Goal: Task Accomplishment & Management: Complete application form

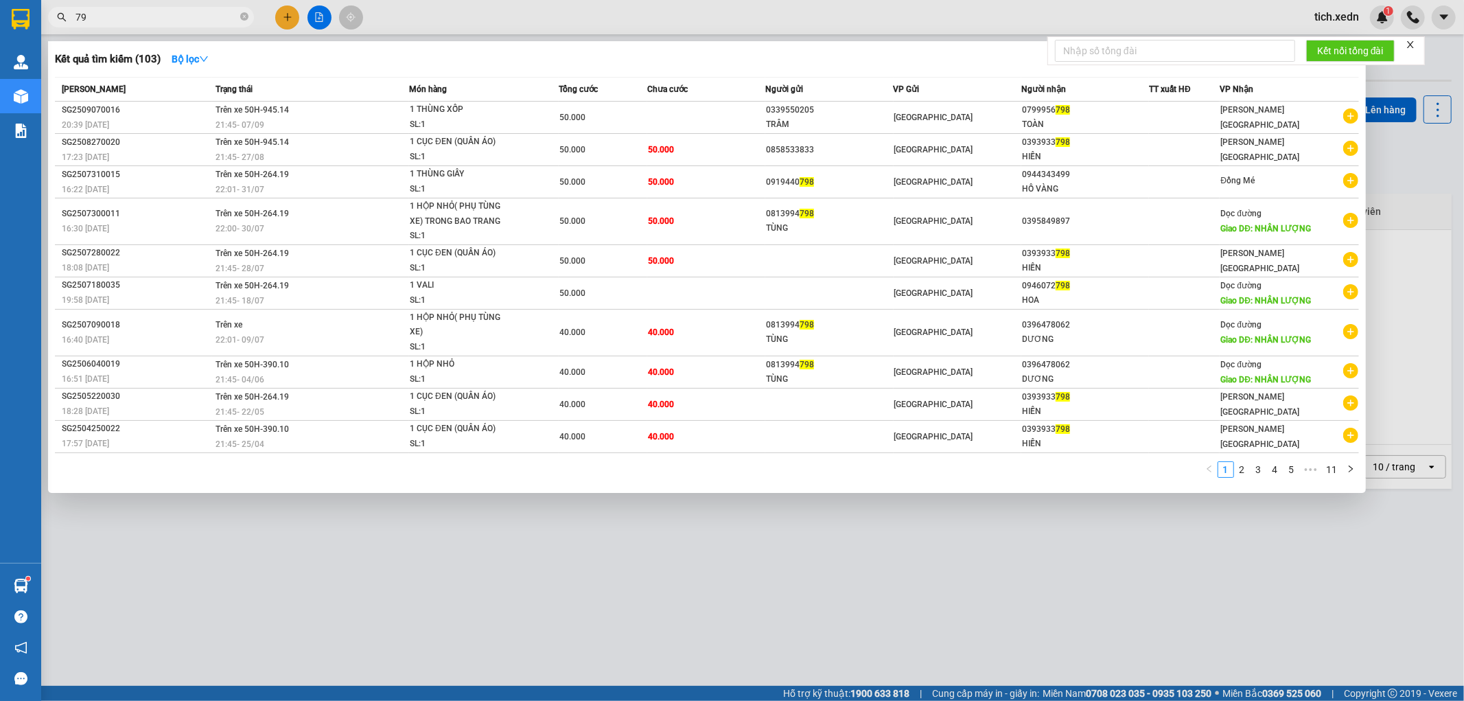
type input "7"
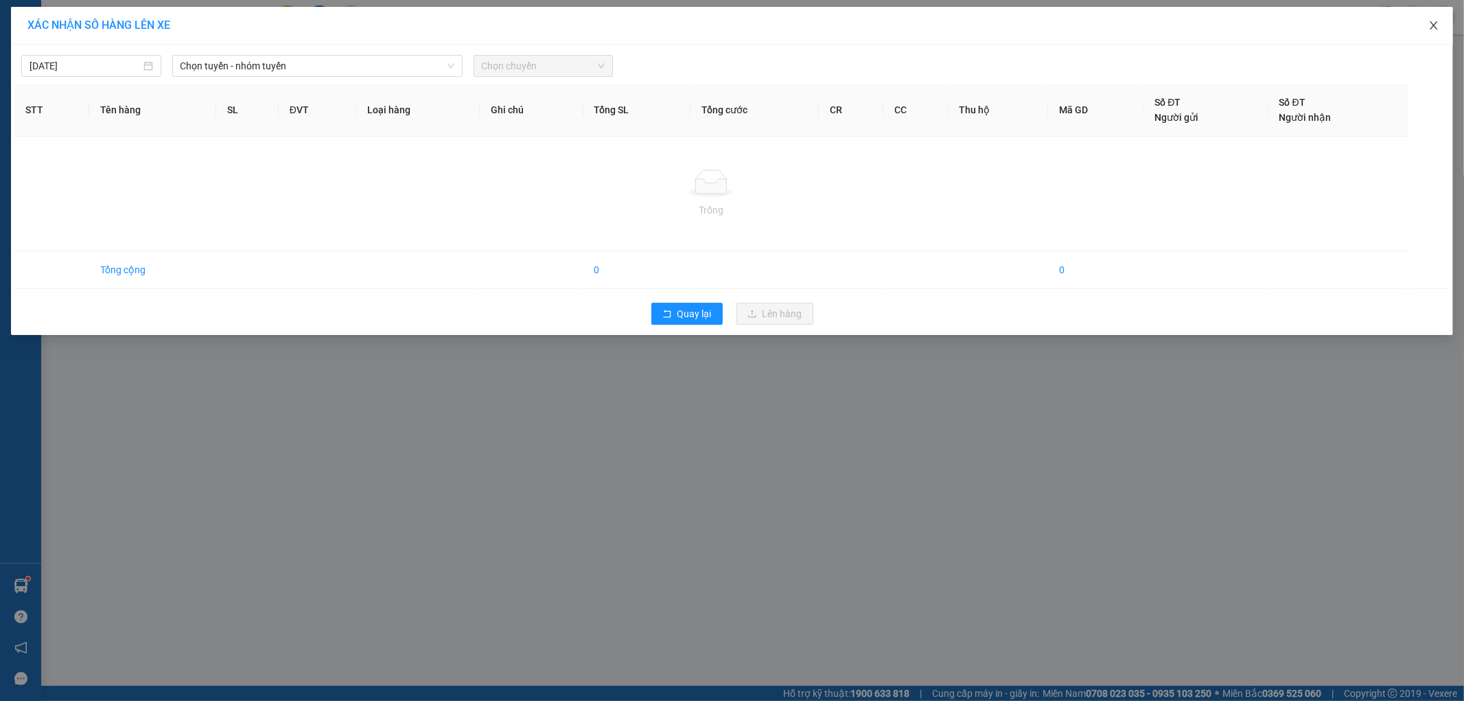
click at [1437, 27] on icon "close" at bounding box center [1434, 25] width 11 height 11
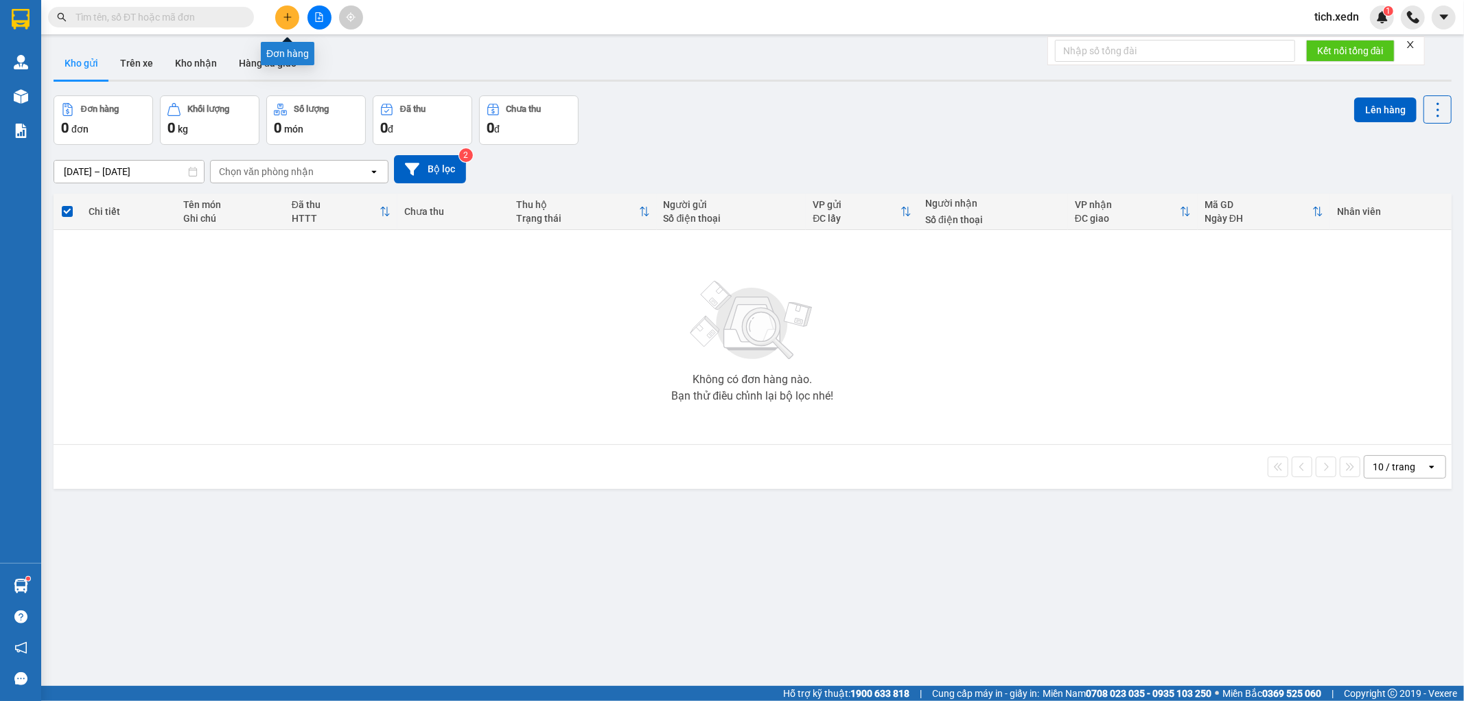
click at [284, 12] on icon "plus" at bounding box center [288, 17] width 10 height 10
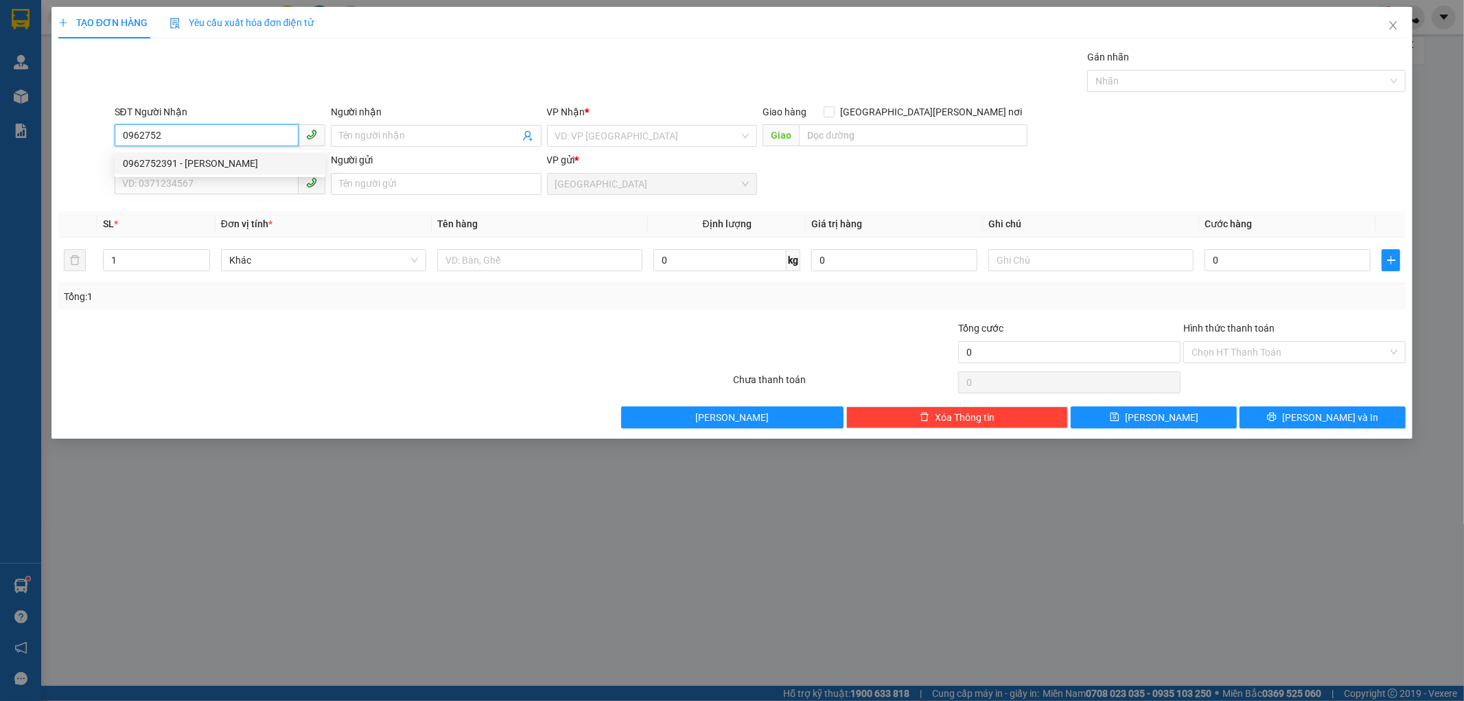
click at [196, 163] on div "0962752391 - [PERSON_NAME]" at bounding box center [220, 163] width 194 height 15
type input "0962752391"
type input "TỪ VĂN LẬP"
type input "NHÂN LƯỢNG"
type input "30.000"
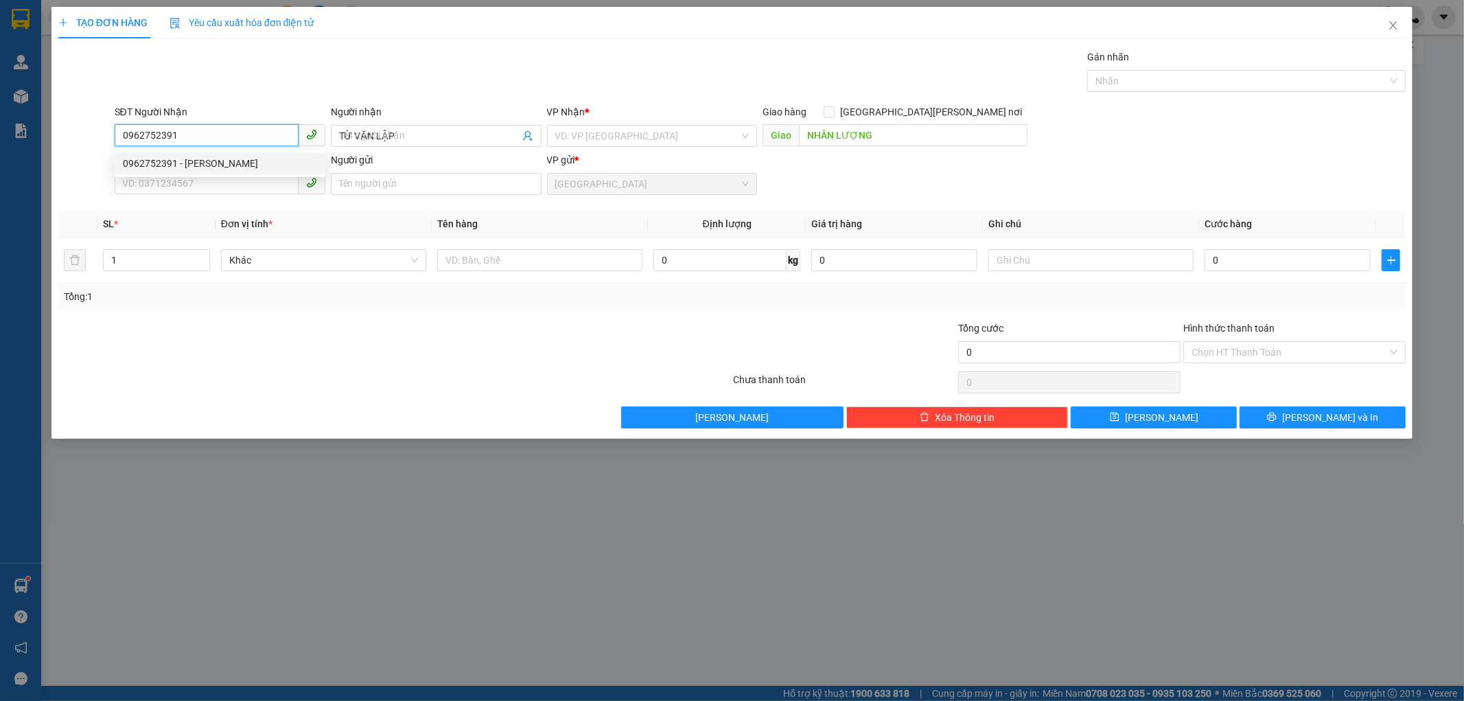
type input "30.000"
type input "0962752391"
click at [176, 177] on input "SĐT Người Gửi" at bounding box center [207, 183] width 184 height 22
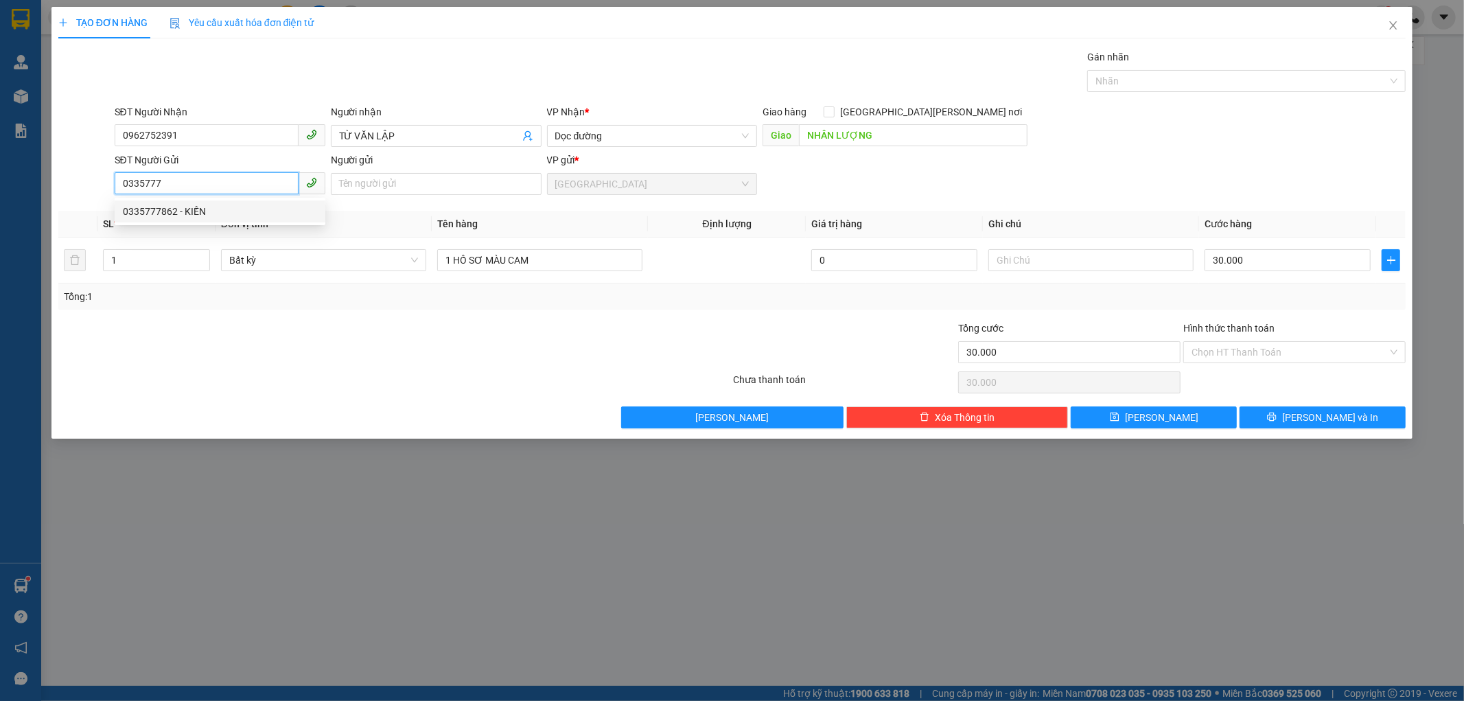
click at [194, 211] on div "0335777862 - KIẾN" at bounding box center [220, 211] width 194 height 15
type input "0335777862"
type input "KIẾN"
type input "50.000"
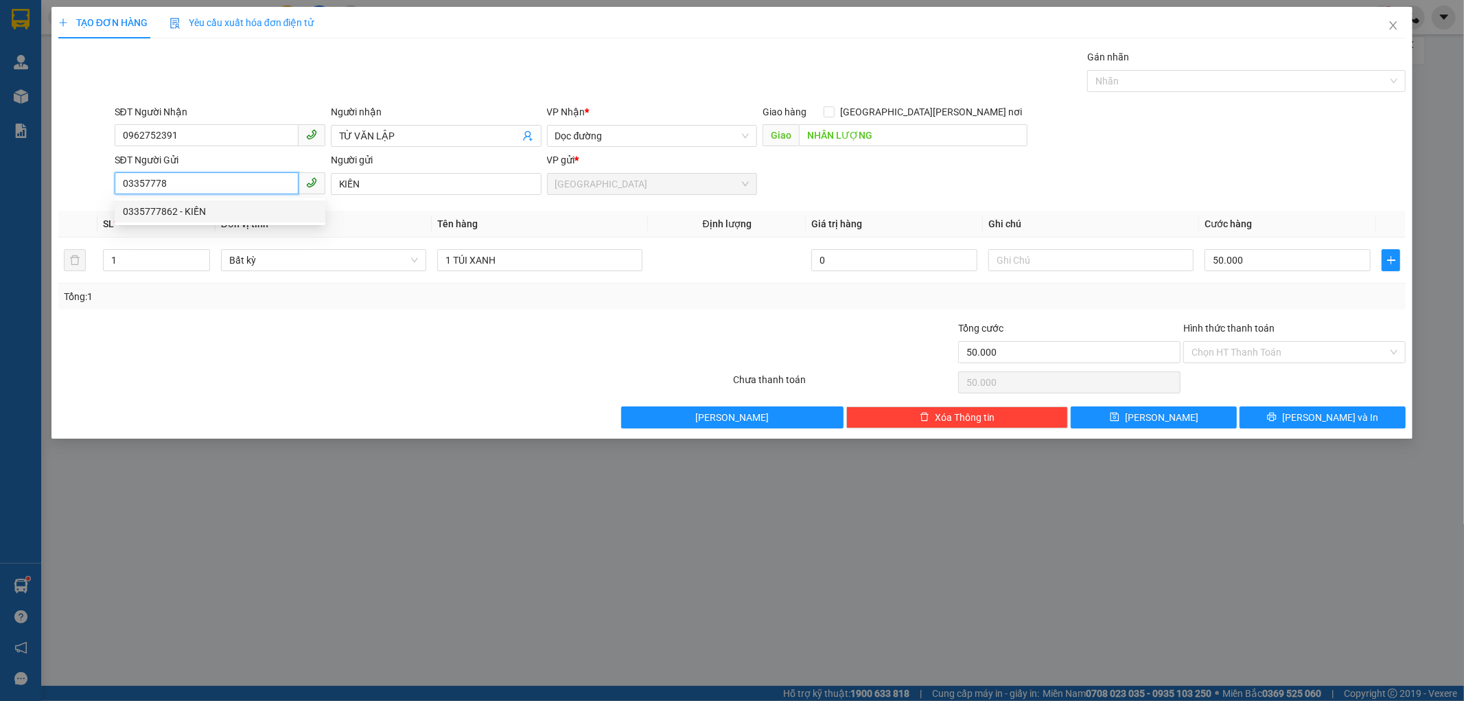
click at [203, 206] on div "0335777862 - KIẾN" at bounding box center [220, 211] width 194 height 15
type input "0335777862"
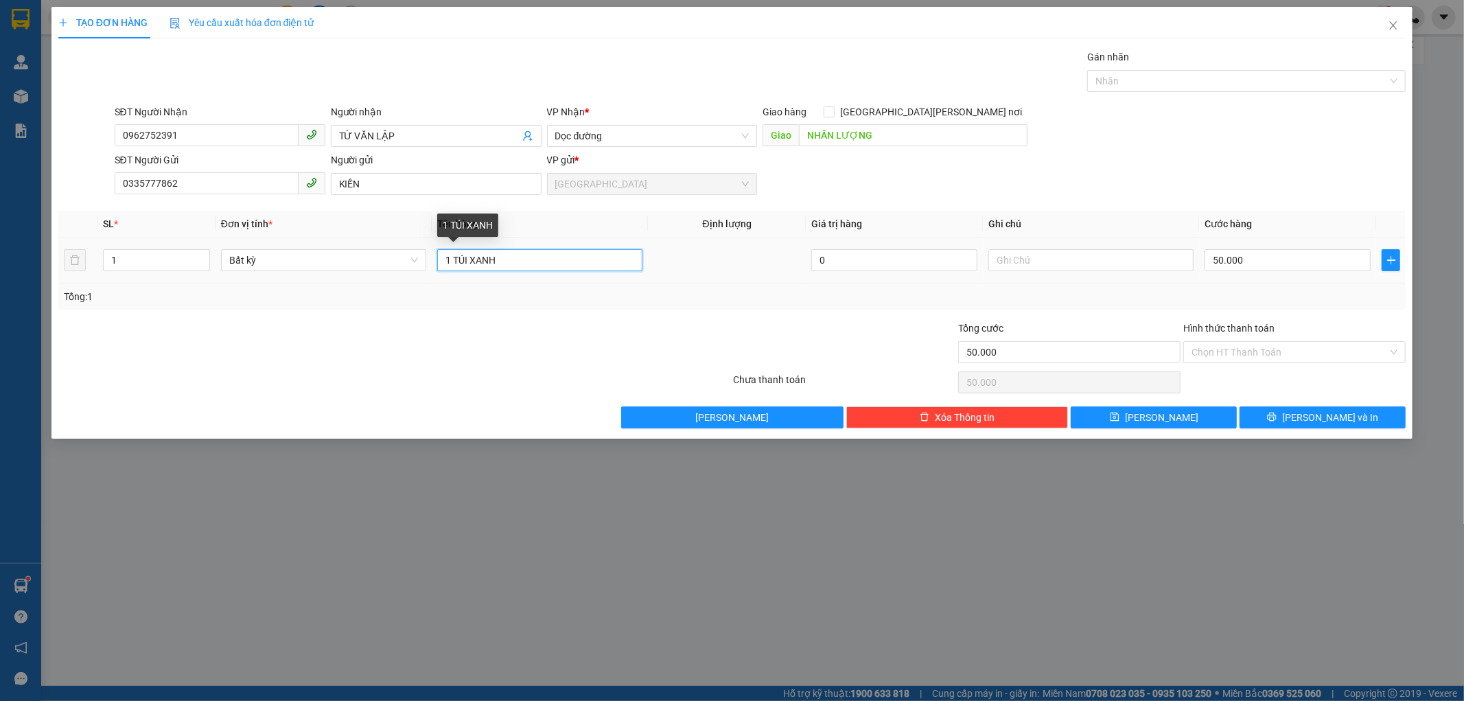
click at [501, 266] on input "1 TÚI XANH" at bounding box center [539, 260] width 205 height 22
type input "1 THÙNG GIẤY"
click at [1236, 354] on input "Hình thức thanh toán" at bounding box center [1290, 352] width 196 height 21
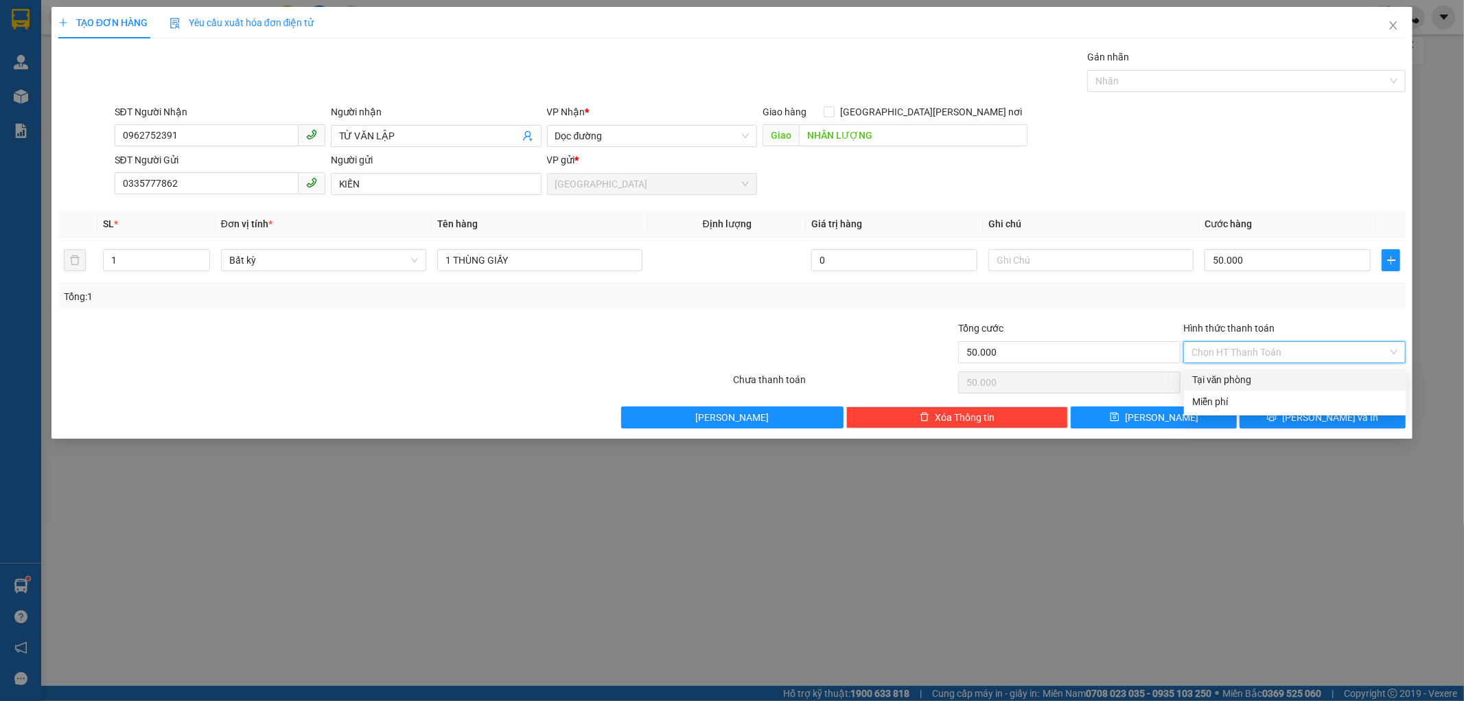
click at [1236, 378] on div "Tại văn phòng" at bounding box center [1295, 379] width 206 height 15
type input "0"
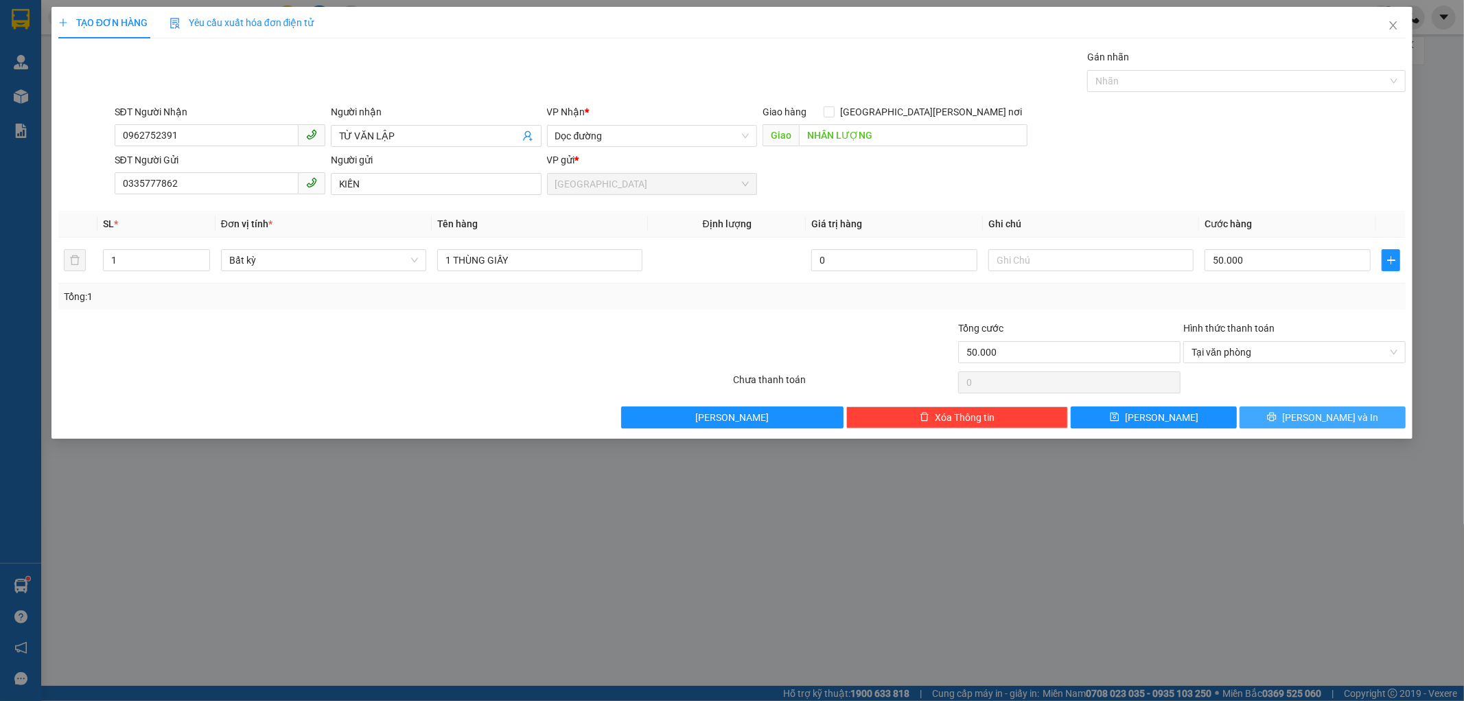
click at [1288, 423] on button "[PERSON_NAME] và In" at bounding box center [1323, 417] width 166 height 22
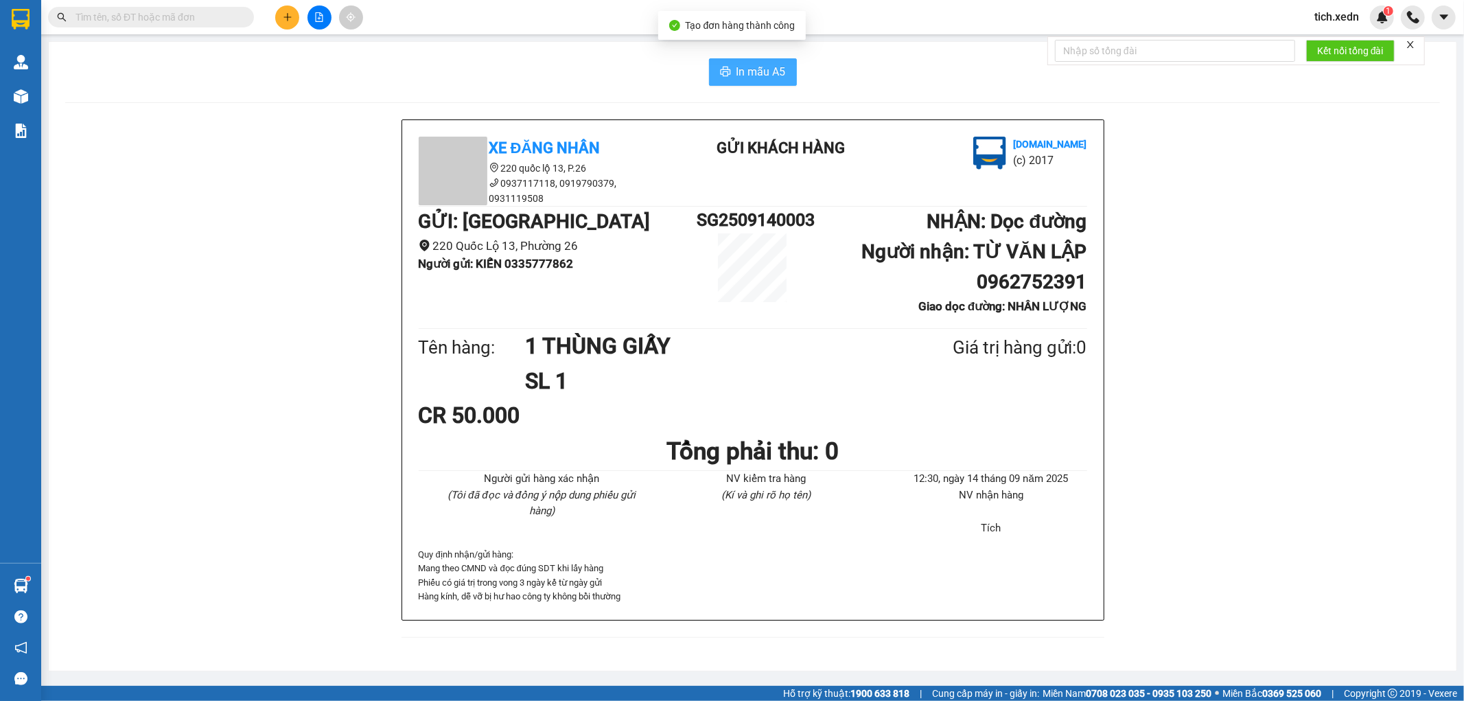
click at [787, 76] on button "In mẫu A5" at bounding box center [753, 71] width 88 height 27
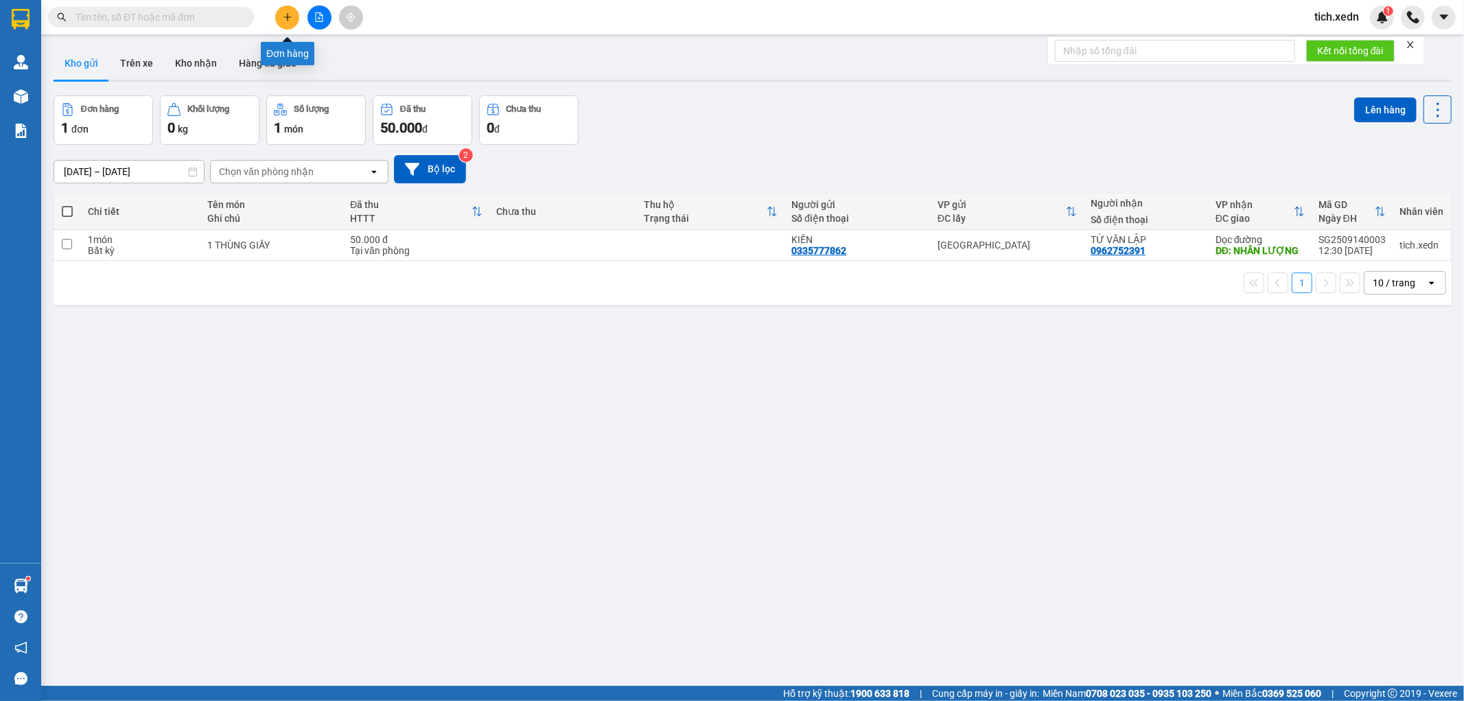
click at [292, 12] on button at bounding box center [287, 17] width 24 height 24
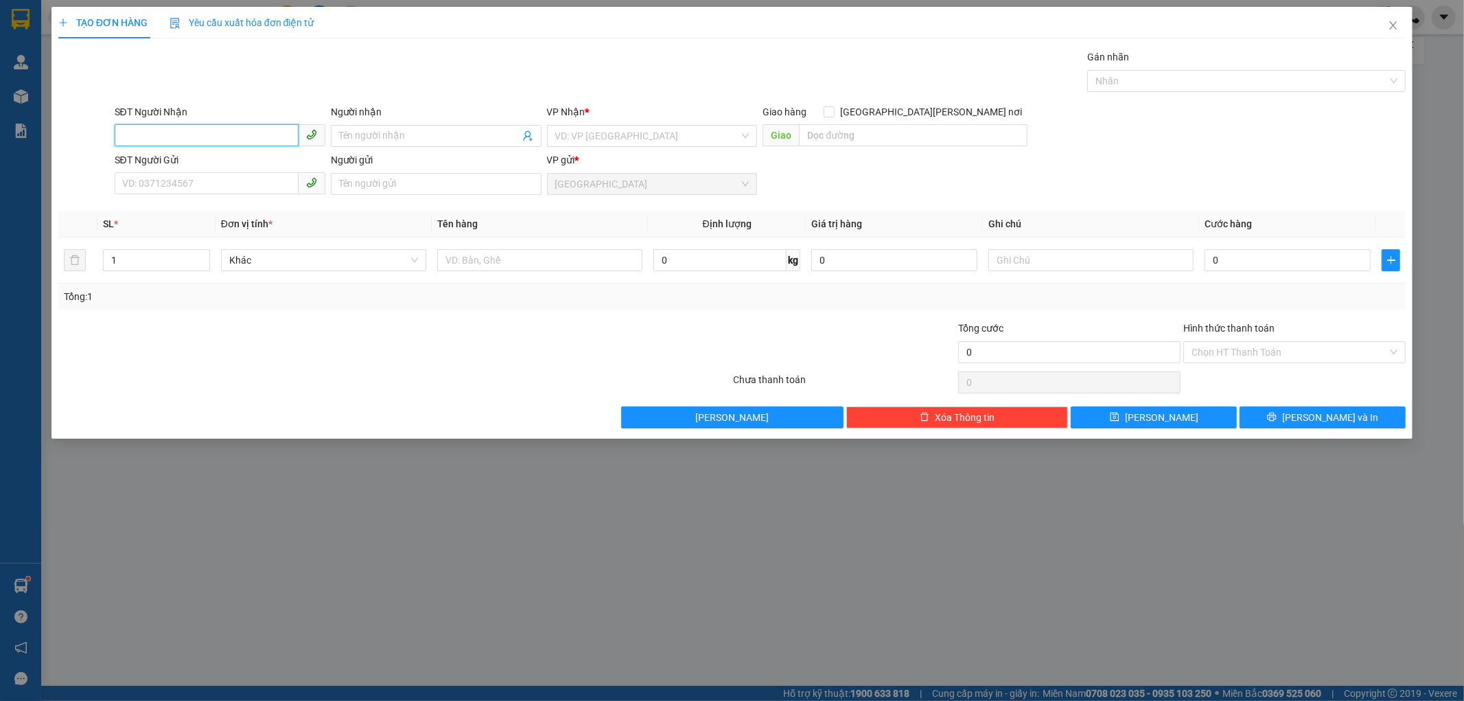
click at [161, 140] on input "SĐT Người Nhận" at bounding box center [207, 135] width 184 height 22
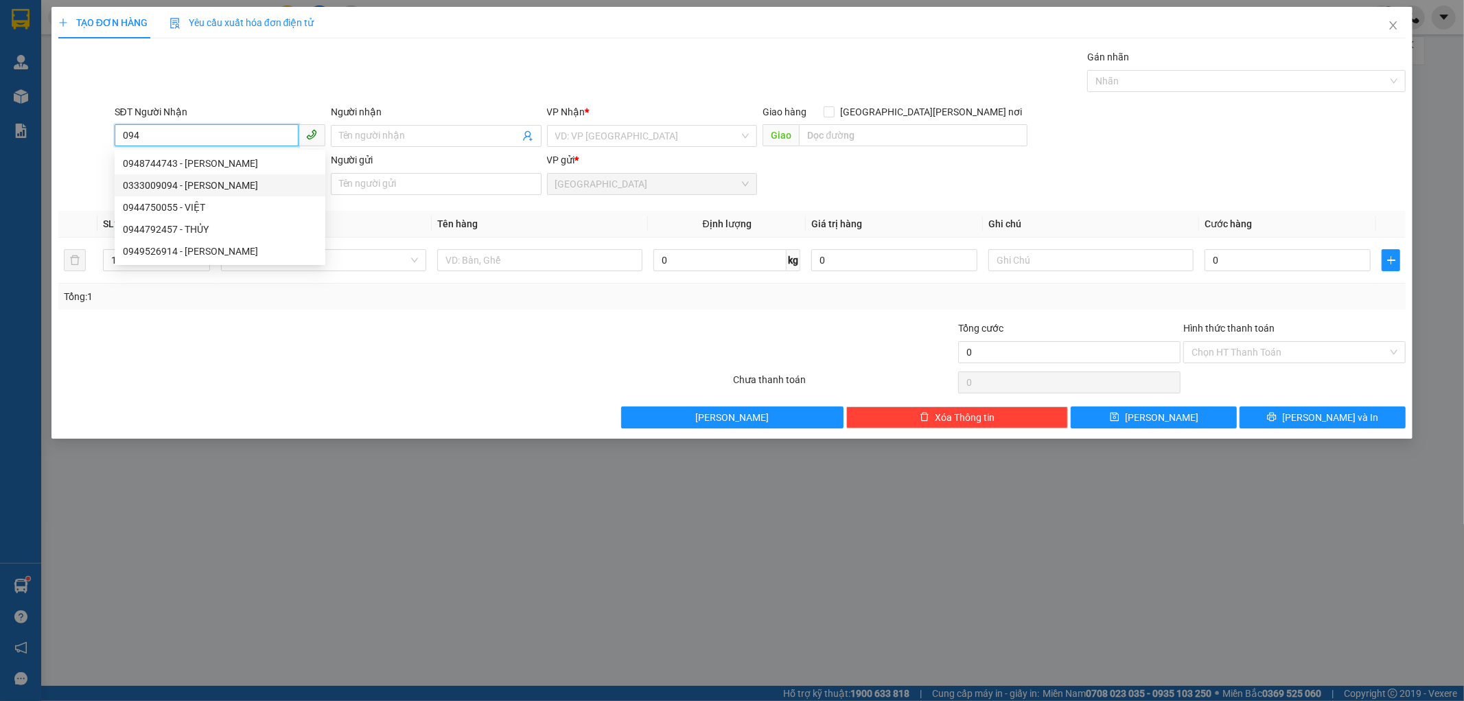
click at [179, 179] on div "0333009094 - [PERSON_NAME]" at bounding box center [220, 185] width 194 height 15
type input "0333009094"
type input "[PERSON_NAME]"
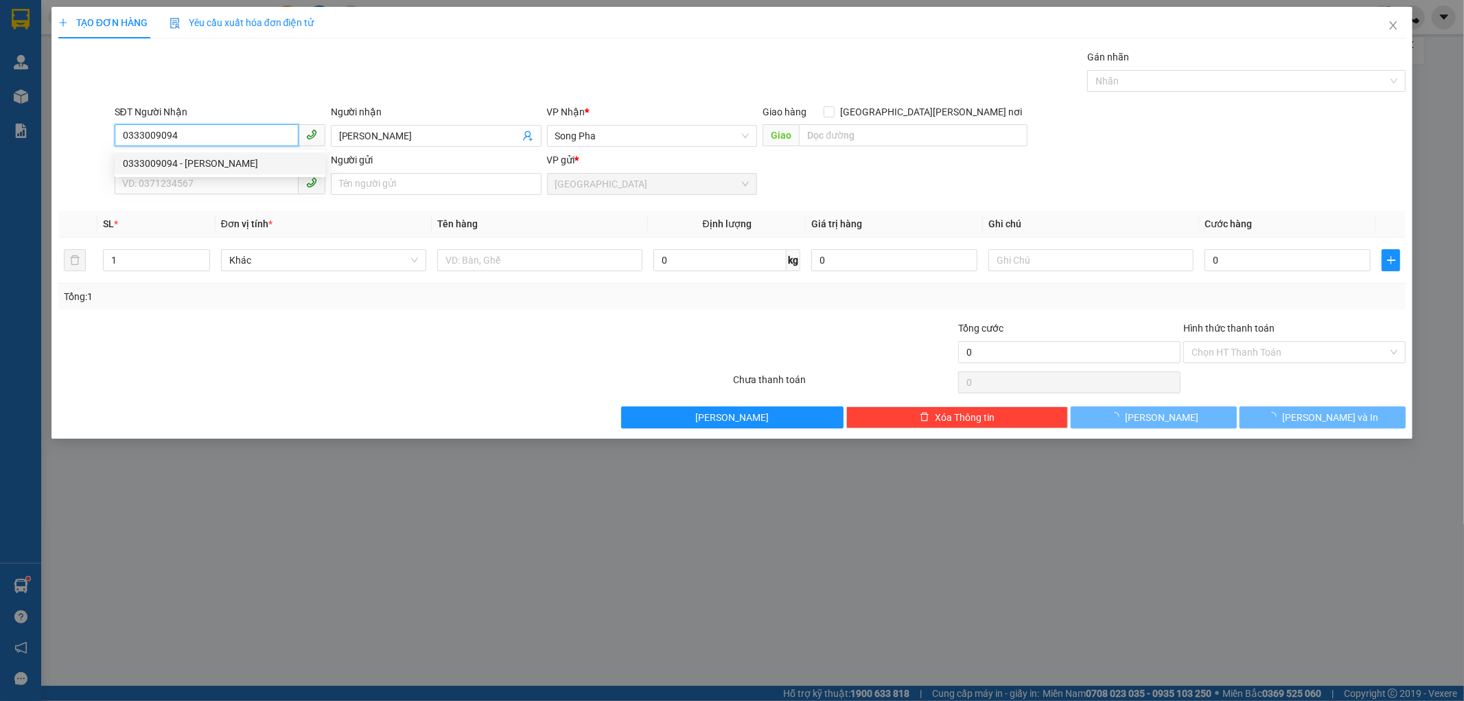
type input "50.000"
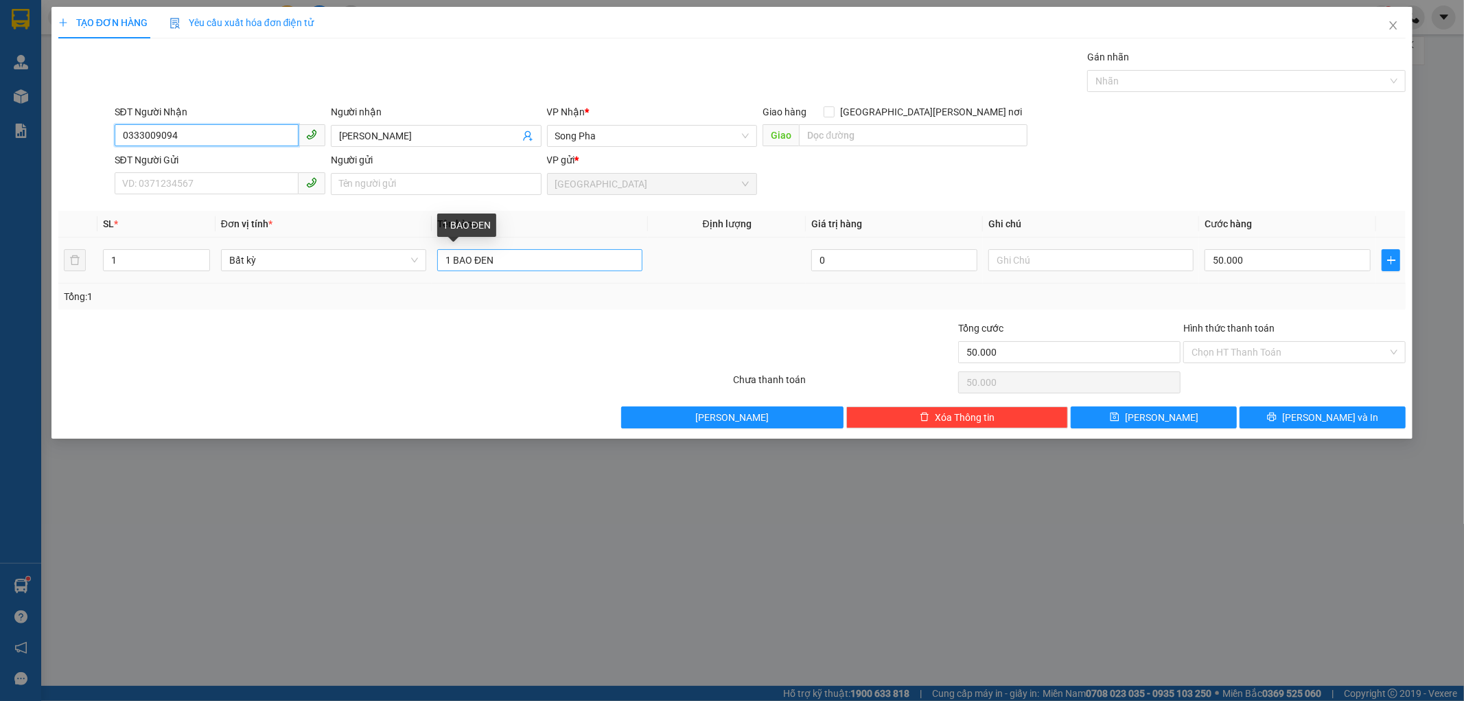
type input "0333009094"
click at [475, 256] on input "1 BAO ĐEN" at bounding box center [539, 260] width 205 height 22
type input "1 CỤC ĐEN"
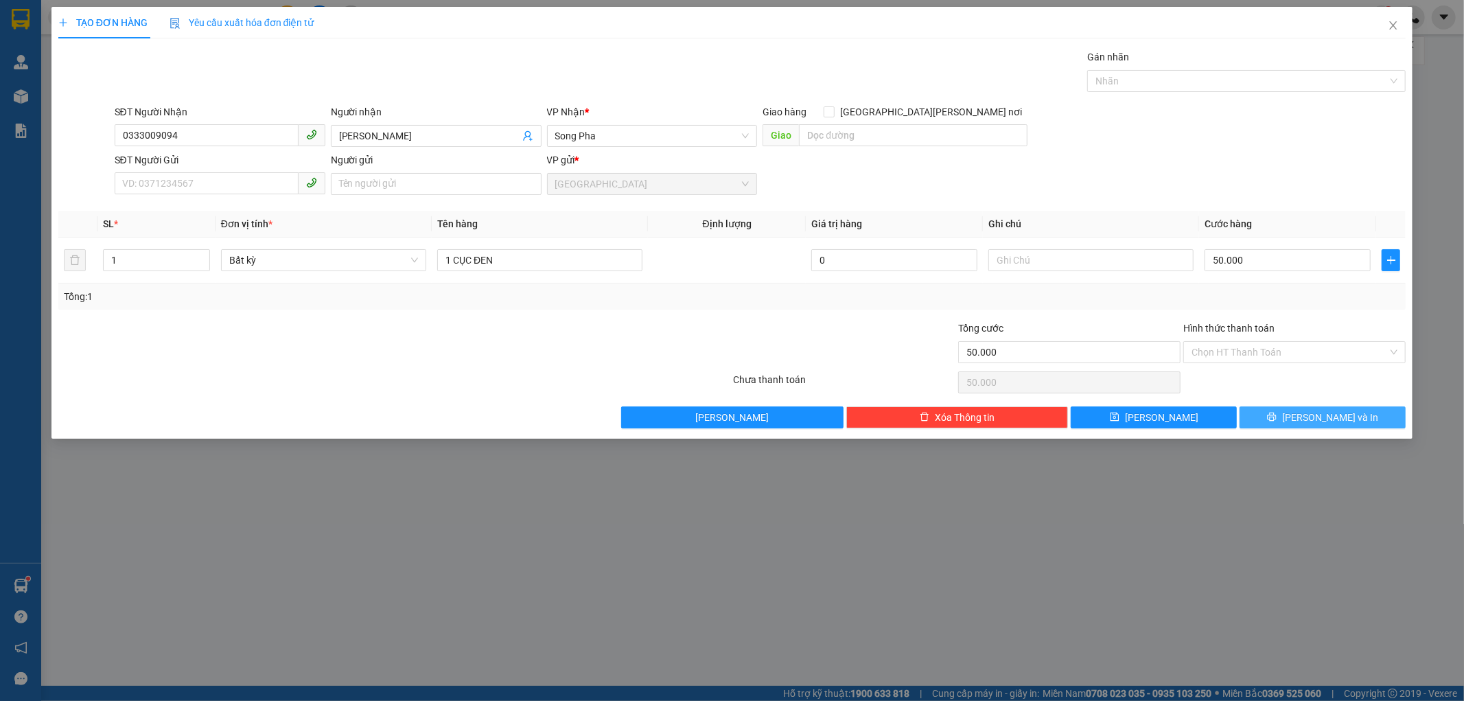
click at [1286, 413] on button "[PERSON_NAME] và In" at bounding box center [1323, 417] width 166 height 22
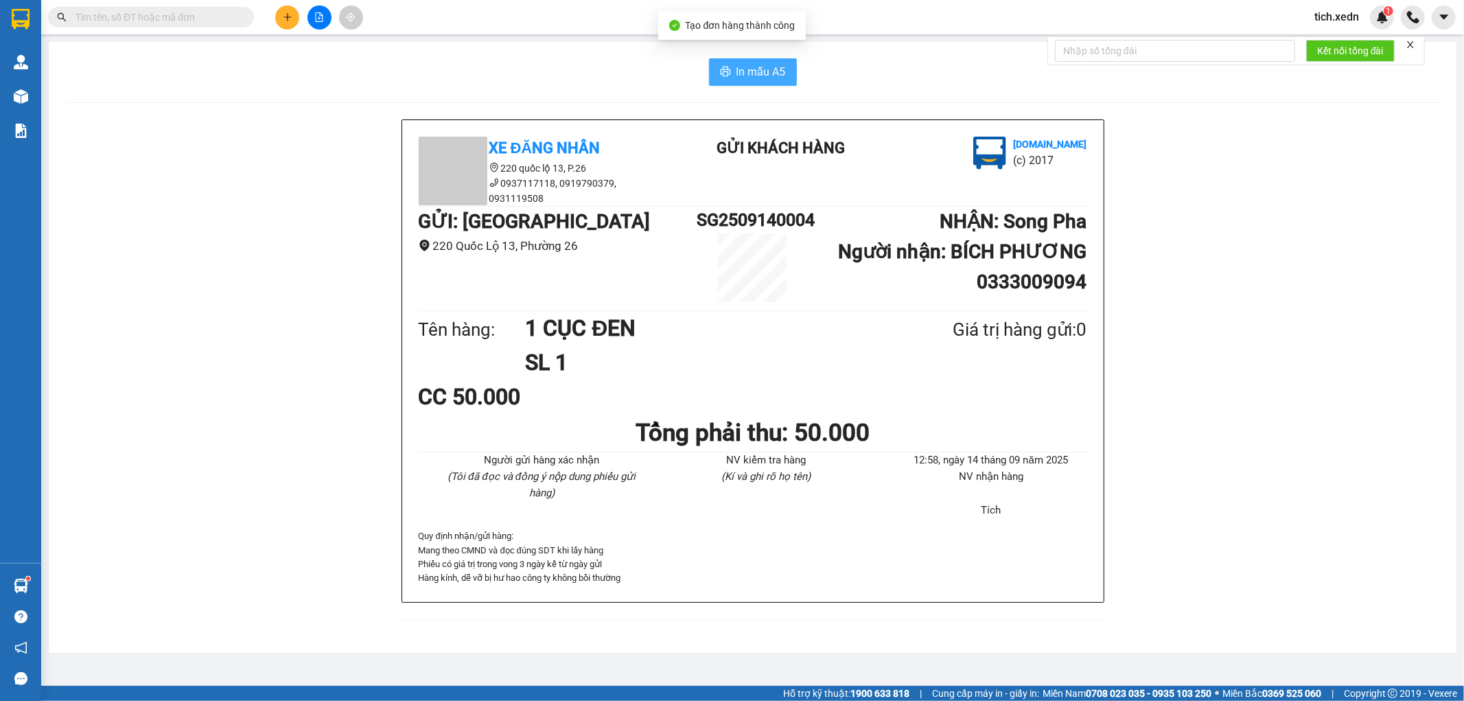
click at [762, 73] on span "In mẫu A5" at bounding box center [761, 71] width 49 height 17
